Goal: Information Seeking & Learning: Understand process/instructions

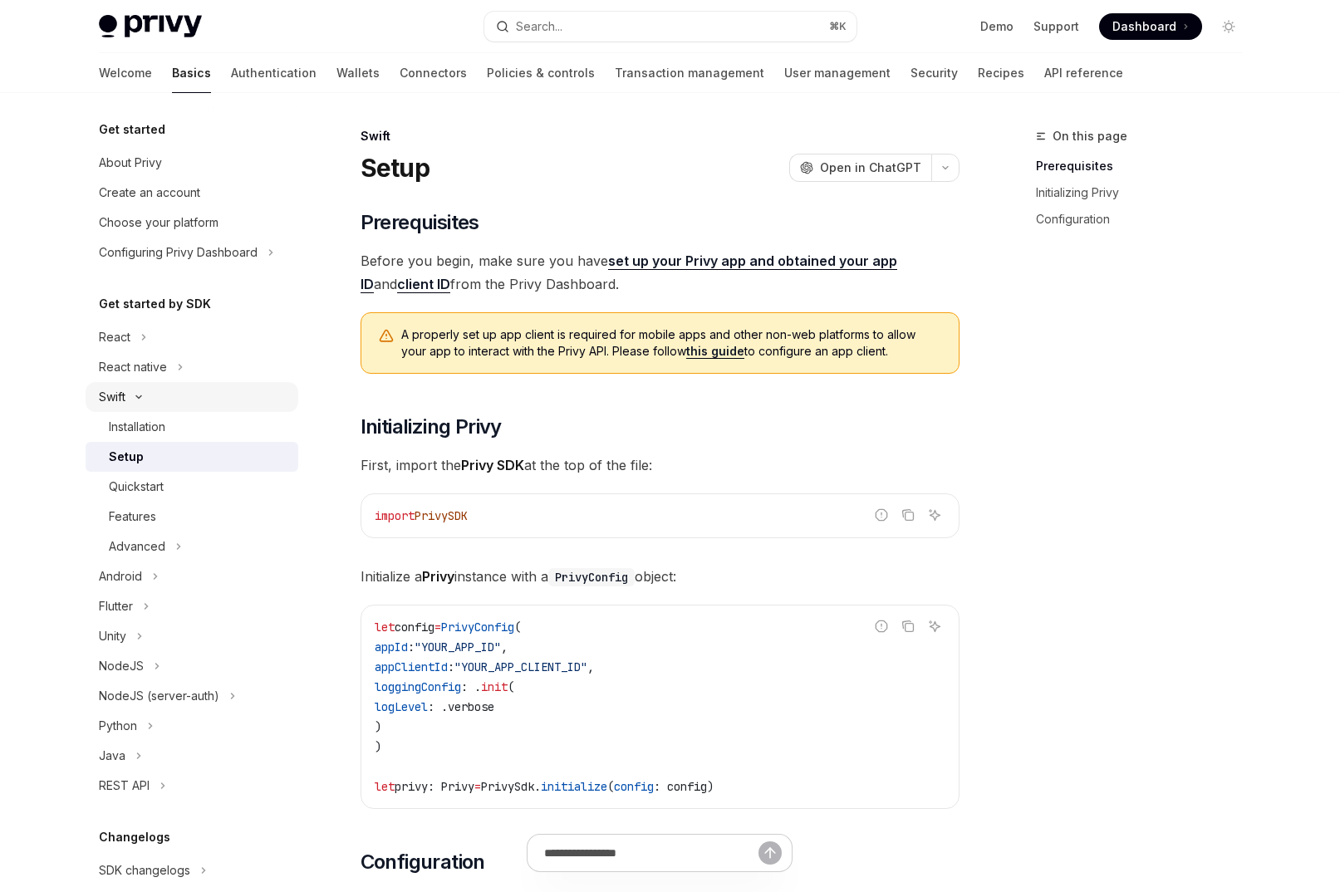
scroll to position [134, 0]
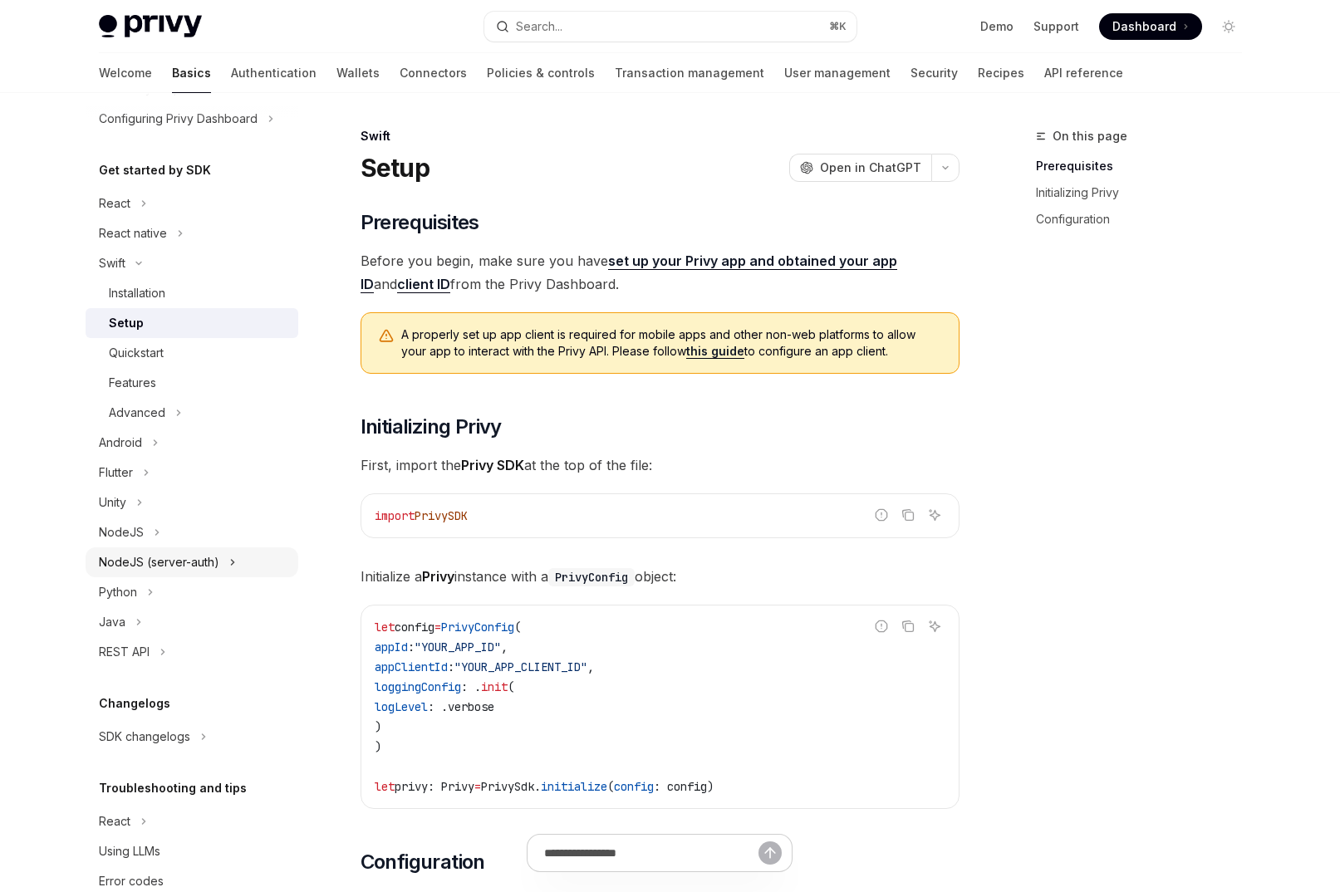
click at [155, 562] on div "NodeJS (server-auth)" at bounding box center [159, 563] width 120 height 20
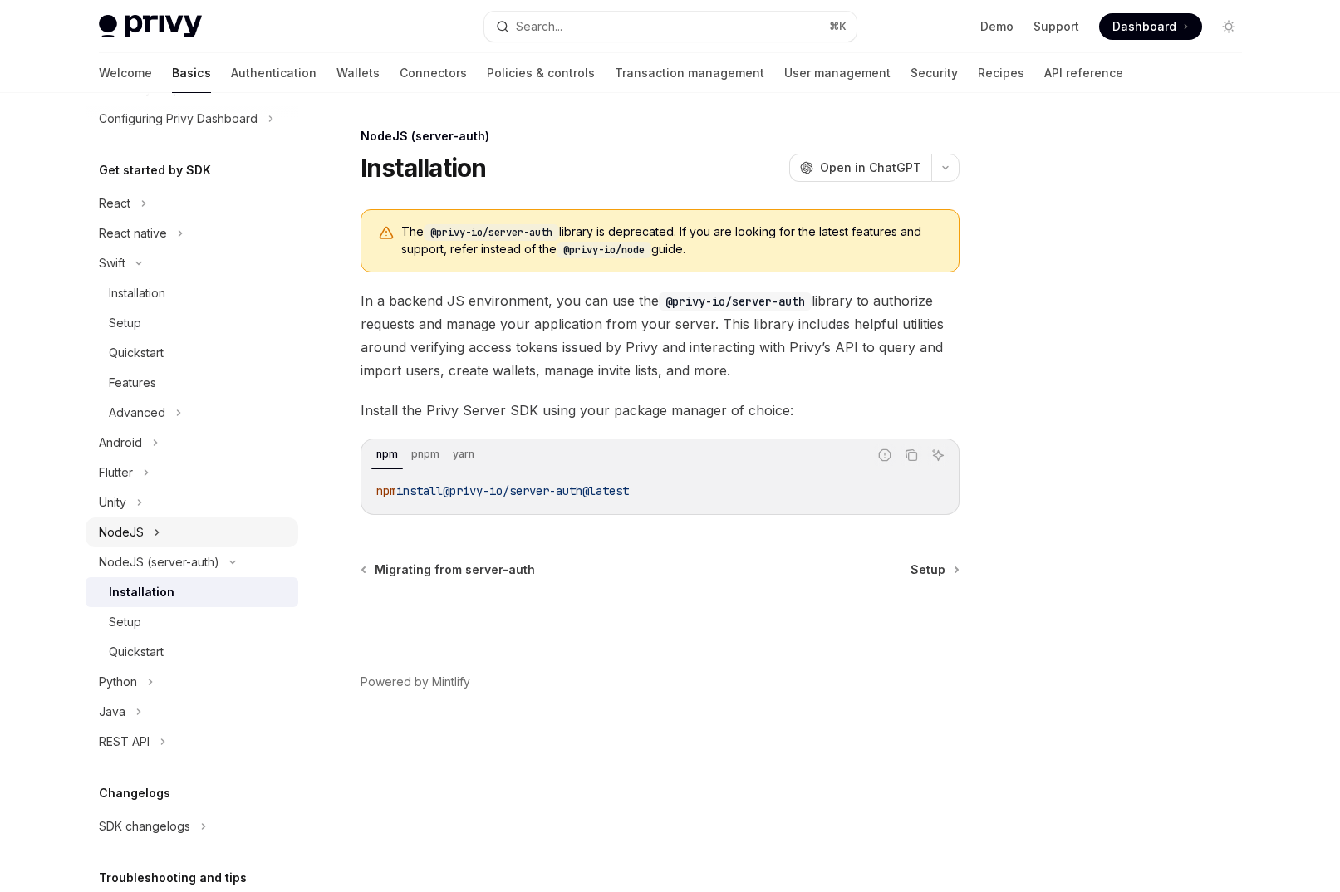
click at [156, 534] on icon at bounding box center [157, 533] width 7 height 20
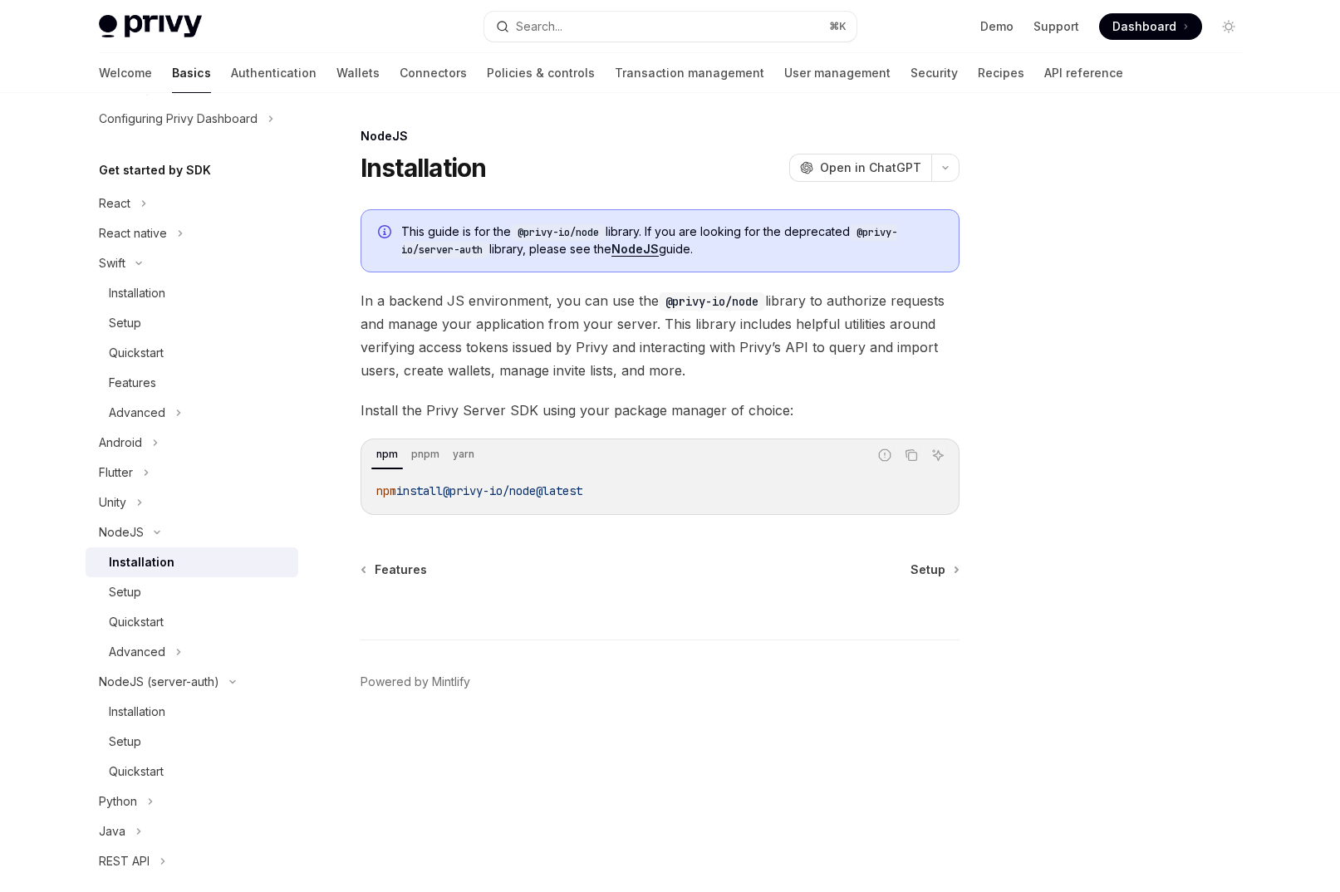
scroll to position [165, 0]
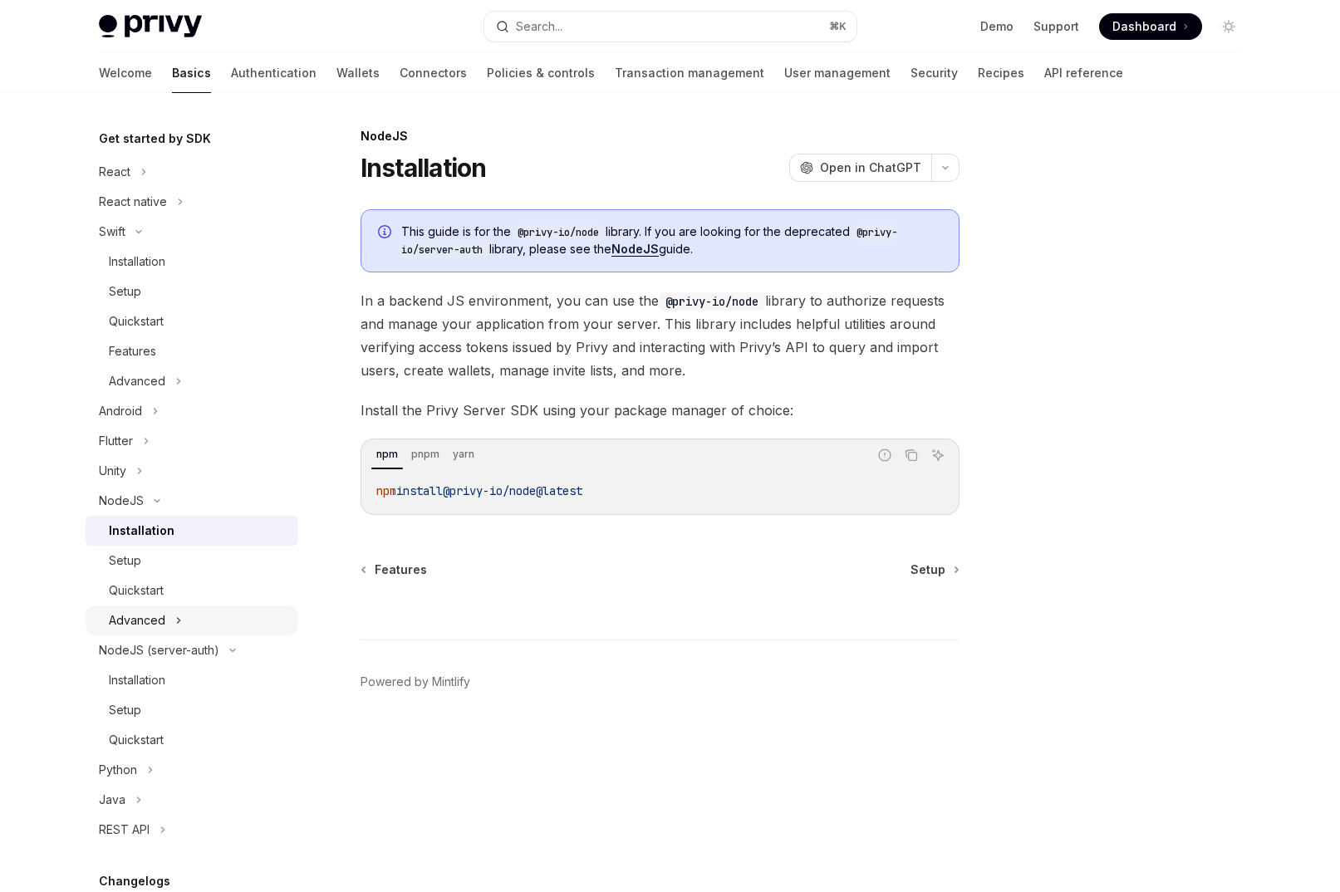
click at [145, 621] on div "Advanced" at bounding box center [137, 621] width 56 height 20
type textarea "*"
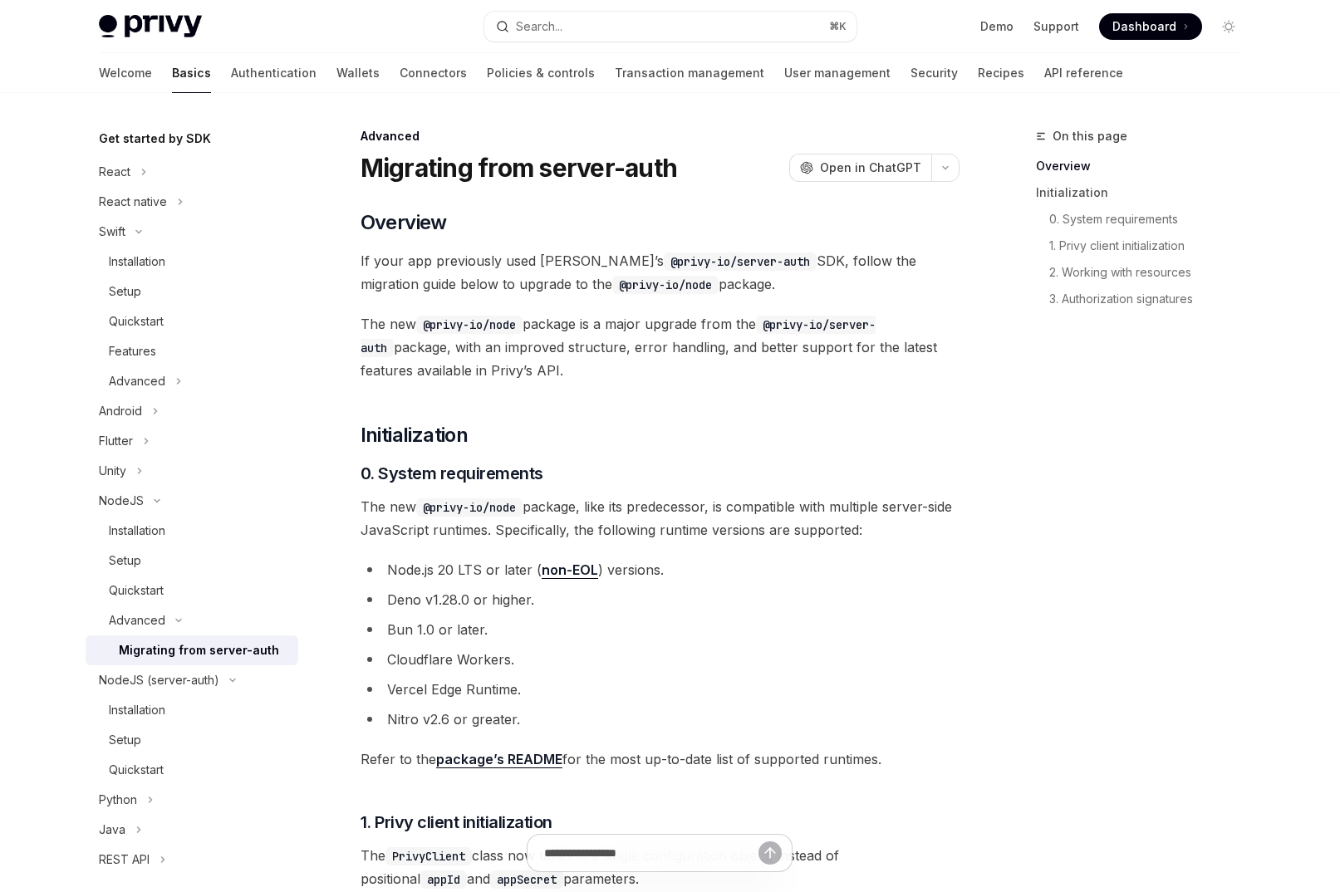
scroll to position [166, 0]
drag, startPoint x: 582, startPoint y: 421, endPoint x: 463, endPoint y: 459, distance: 125.6
click at [582, 422] on h2 "​ Initialization" at bounding box center [660, 435] width 599 height 27
